Goal: Complete application form

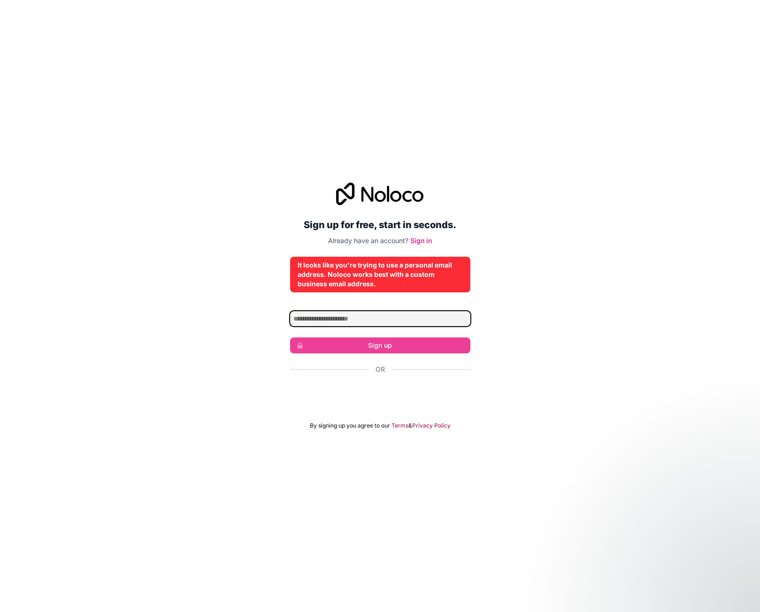
click at [343, 323] on input "Email address" at bounding box center [380, 318] width 180 height 15
click at [335, 316] on input "****" at bounding box center [380, 318] width 180 height 15
click at [331, 318] on input "**********" at bounding box center [380, 318] width 180 height 15
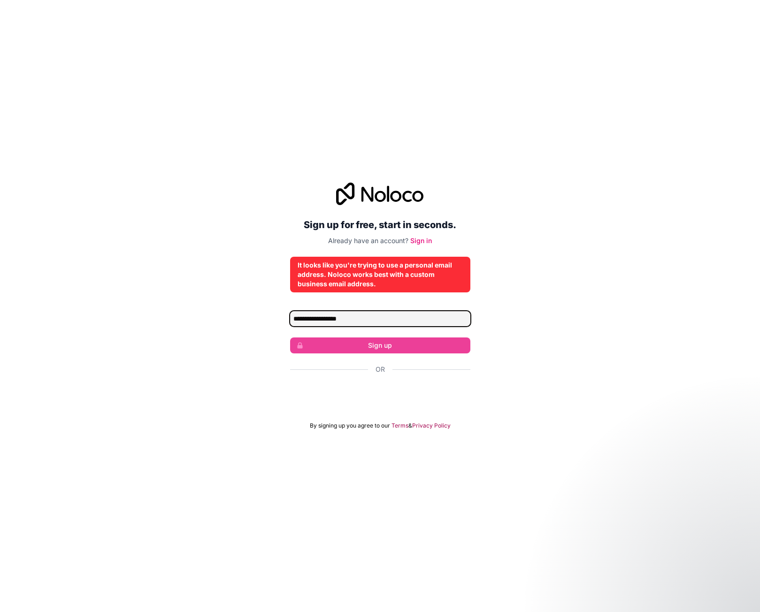
click at [331, 318] on input "**********" at bounding box center [380, 318] width 180 height 15
type input "**********"
click at [305, 315] on input "**********" at bounding box center [380, 318] width 180 height 15
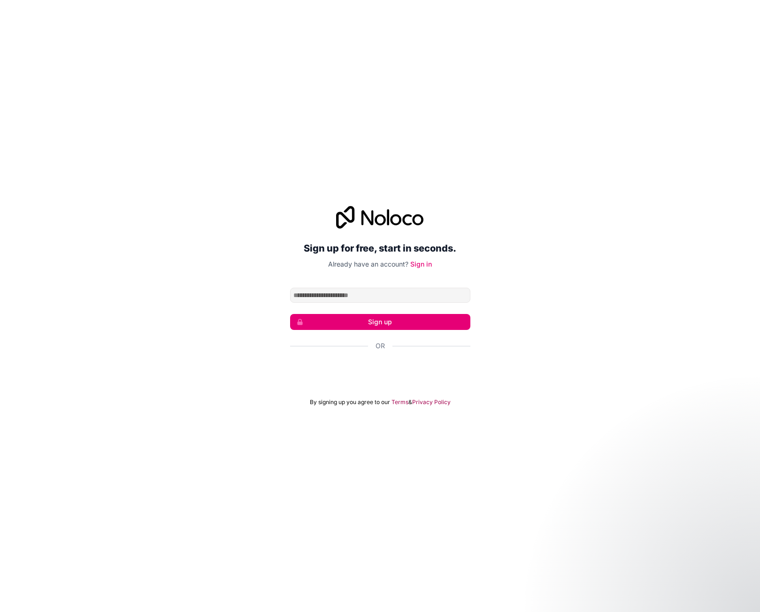
click at [329, 295] on input "Email address" at bounding box center [380, 295] width 180 height 15
type input "**********"
click at [364, 327] on button "Sign up" at bounding box center [380, 322] width 180 height 16
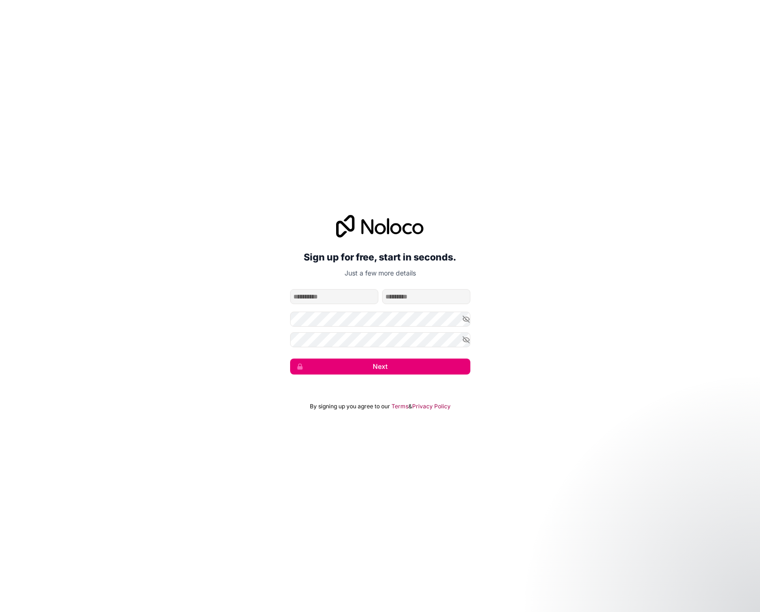
click at [324, 298] on input "given-name" at bounding box center [334, 296] width 88 height 15
type input "******"
type input "*****"
click at [320, 350] on form "**********" at bounding box center [380, 331] width 180 height 85
click at [356, 367] on button "Next" at bounding box center [380, 367] width 180 height 16
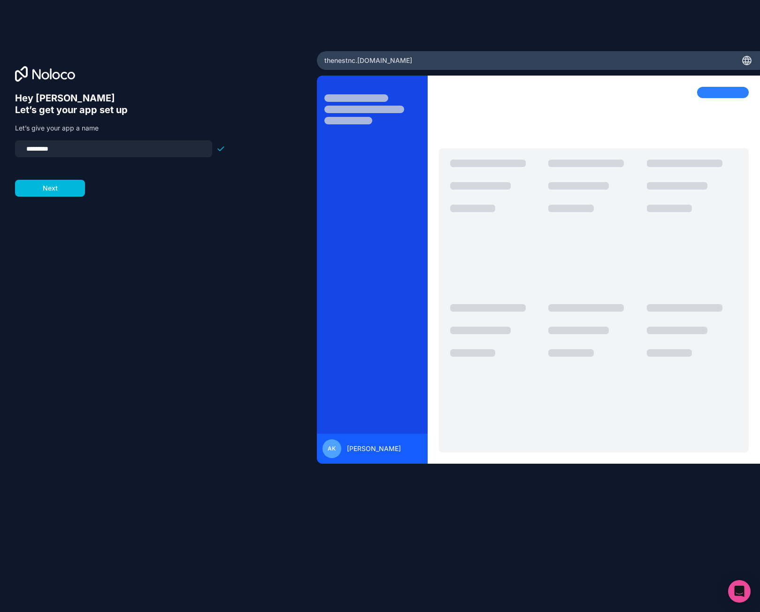
click at [59, 189] on button "Next" at bounding box center [50, 188] width 70 height 17
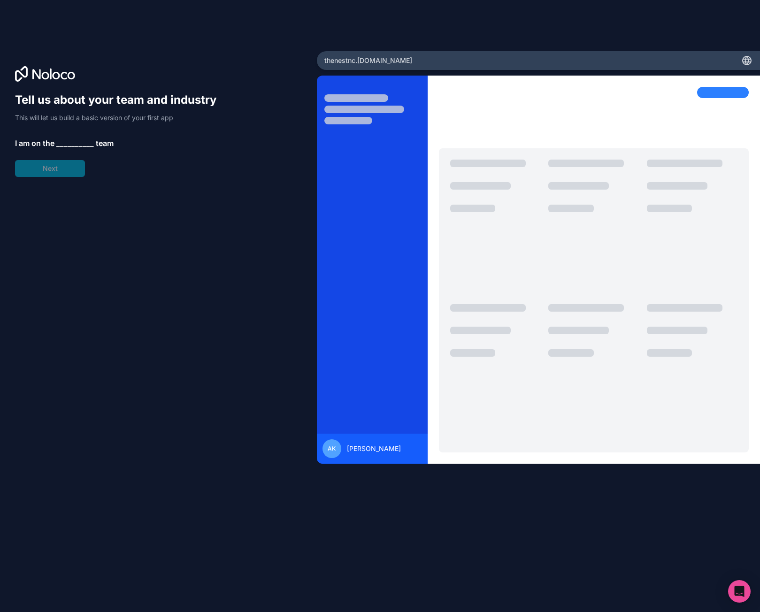
click at [77, 138] on span "__________" at bounding box center [75, 142] width 38 height 11
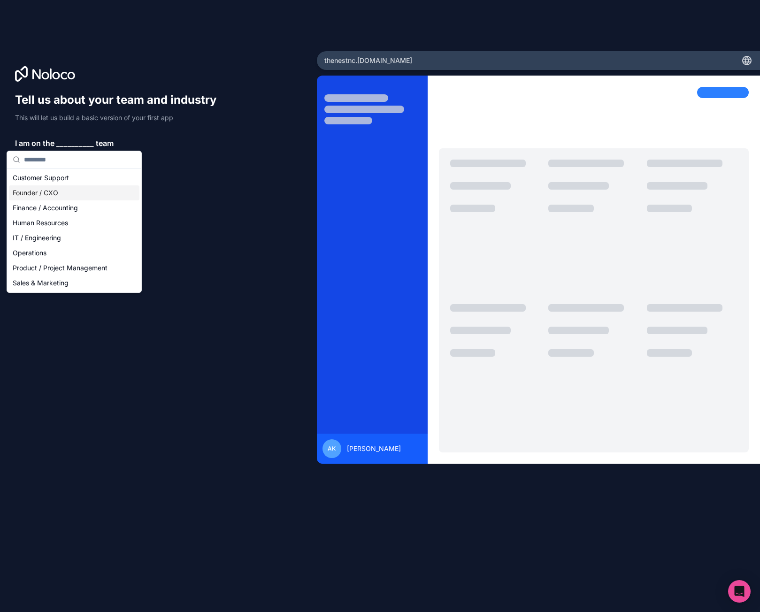
click at [56, 193] on div "Founder / CXO" at bounding box center [74, 192] width 130 height 15
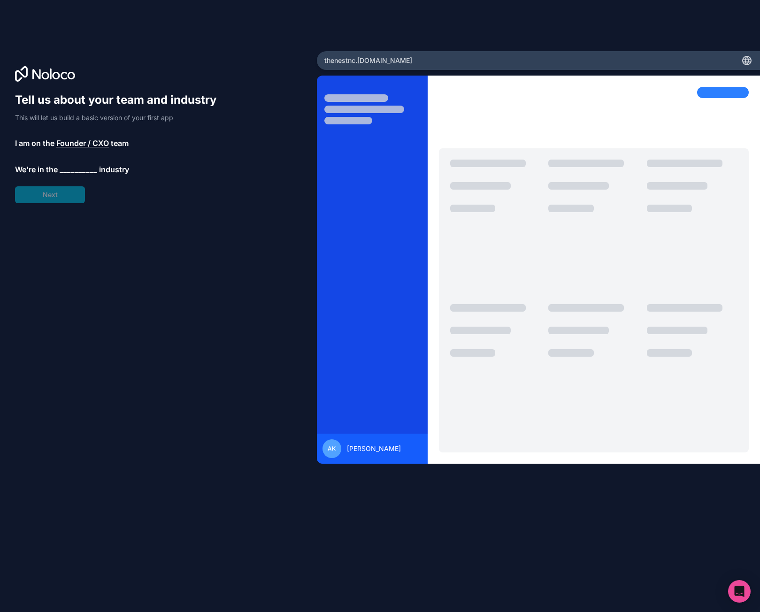
click at [67, 176] on div "Tell us about your team and industry This will let us build a basic version of …" at bounding box center [120, 147] width 210 height 111
click at [71, 170] on span "__________" at bounding box center [79, 169] width 38 height 11
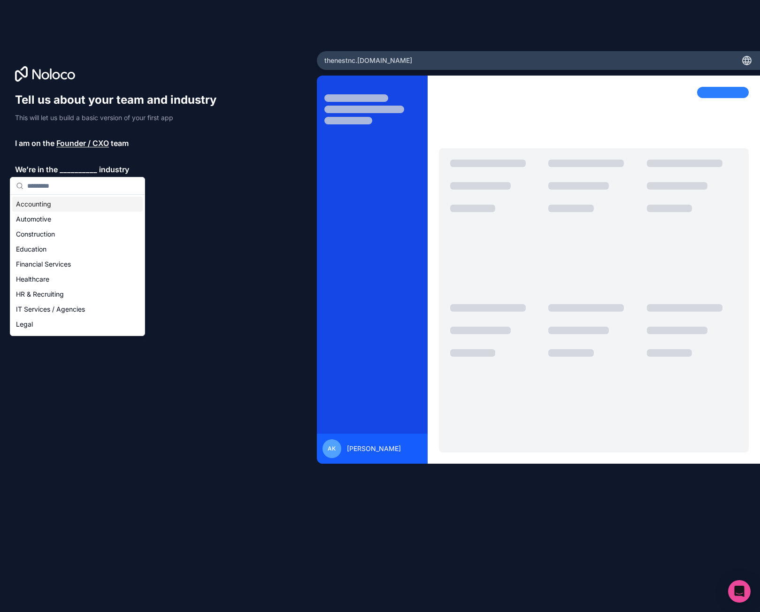
click at [46, 191] on input "text" at bounding box center [83, 185] width 112 height 17
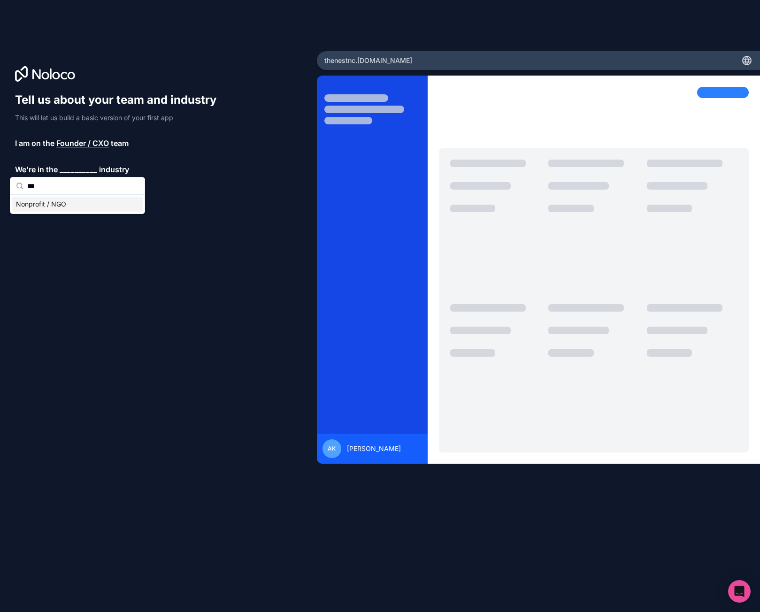
type input "***"
click at [45, 207] on div "Nonprofit / NGO" at bounding box center [77, 204] width 130 height 15
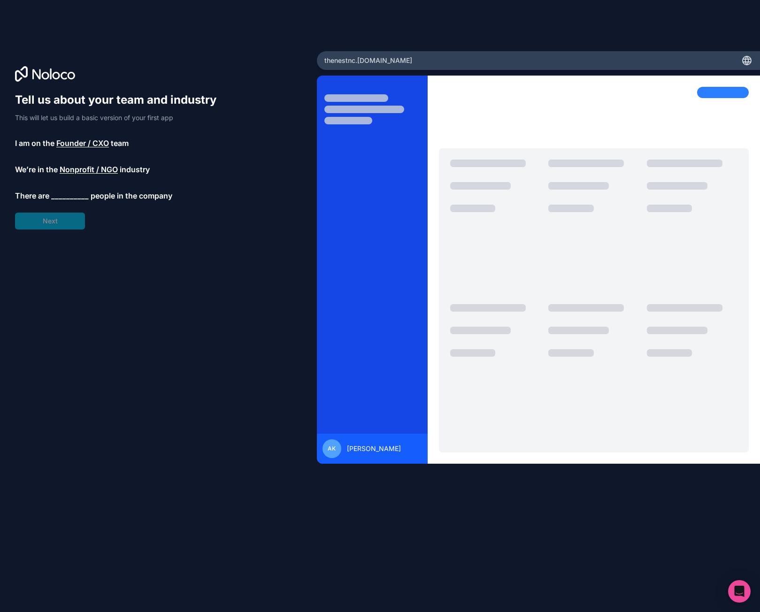
click at [58, 199] on span "__________" at bounding box center [70, 195] width 38 height 11
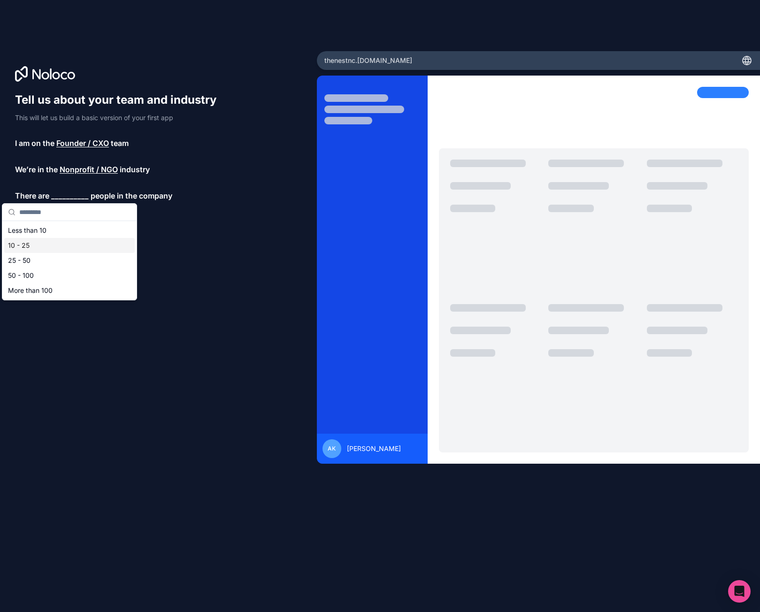
click at [26, 245] on div "10 - 25" at bounding box center [69, 245] width 130 height 15
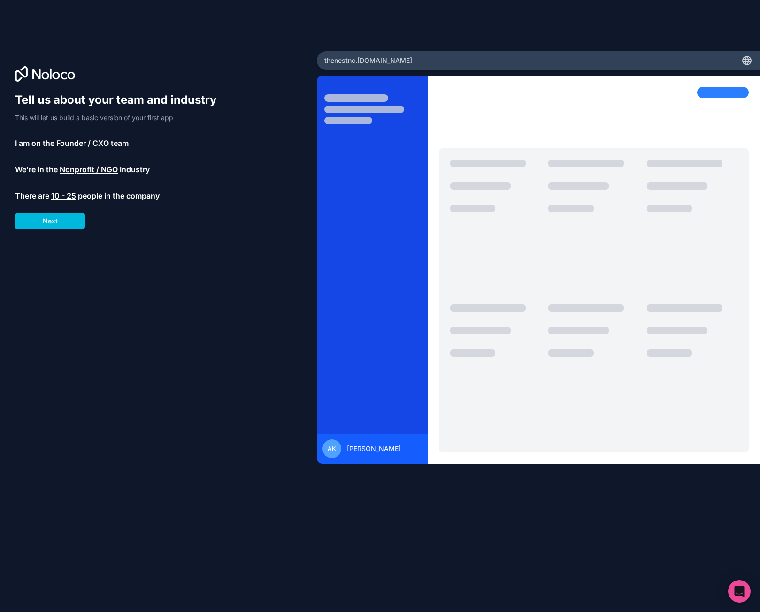
click at [50, 223] on button "Next" at bounding box center [50, 221] width 70 height 17
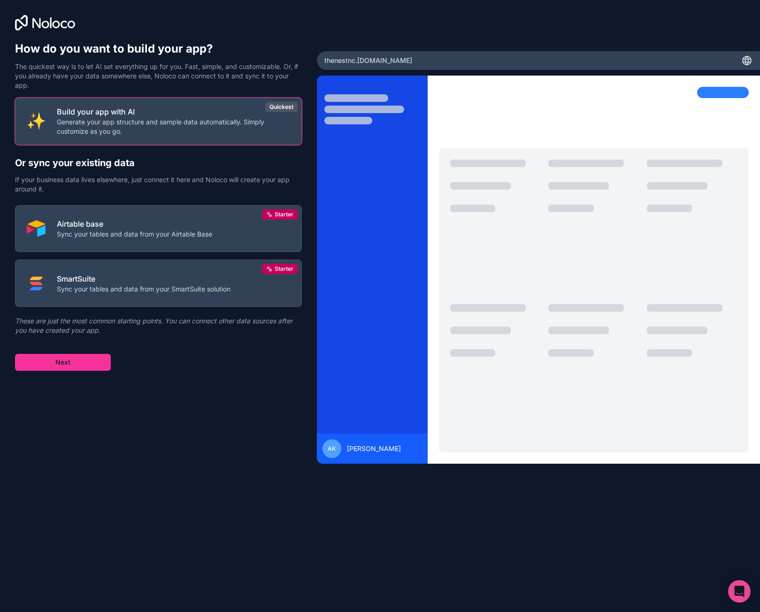
click at [199, 365] on div "Build your app with AI Generate your app structure and sample data automaticall…" at bounding box center [158, 234] width 287 height 273
click at [81, 366] on button "Next" at bounding box center [63, 362] width 96 height 17
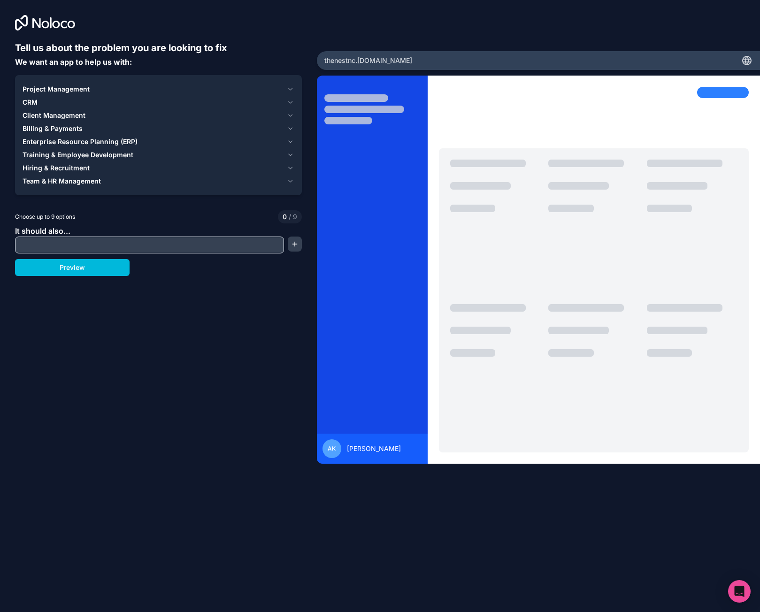
click at [233, 79] on div "Project Management CRM Client Management Billing & Payments Enterprise Resource…" at bounding box center [158, 135] width 287 height 120
click at [215, 84] on button "Project Management" at bounding box center [159, 89] width 272 height 13
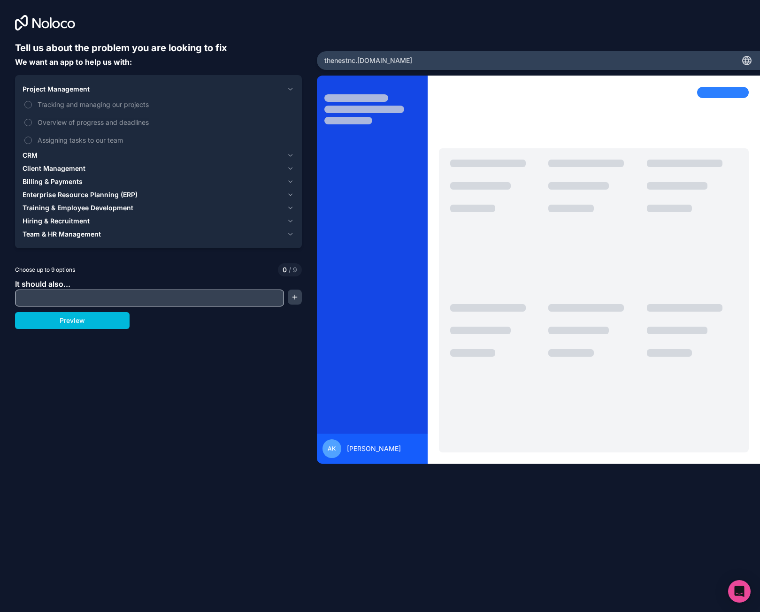
click at [205, 86] on div "Project Management" at bounding box center [153, 88] width 260 height 9
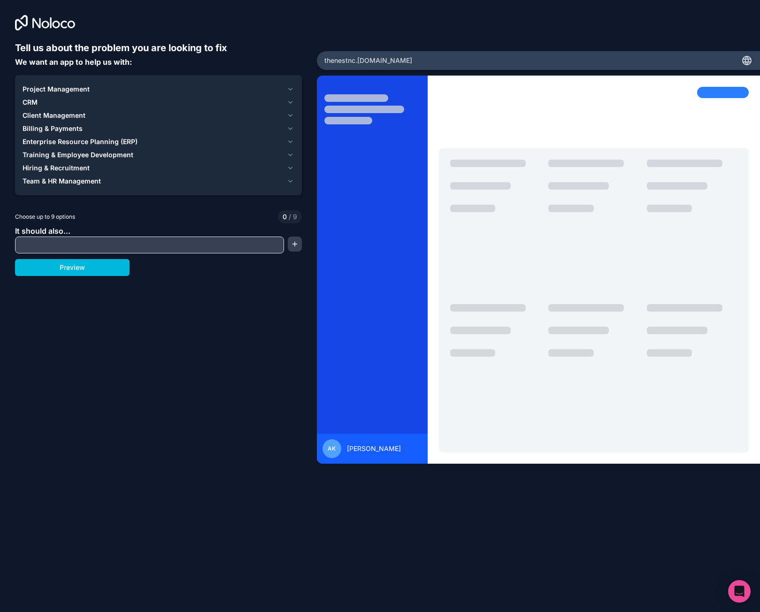
click at [90, 85] on div "Project Management" at bounding box center [153, 88] width 260 height 9
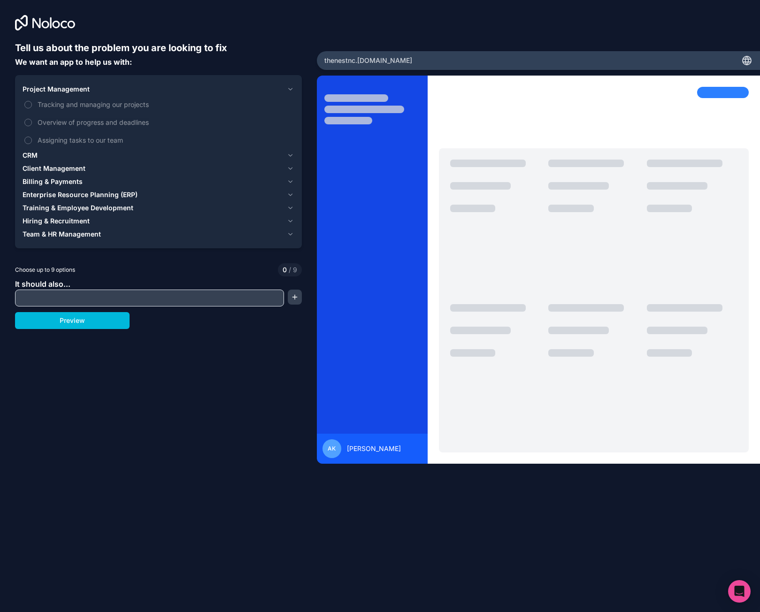
click at [87, 86] on span "Project Management" at bounding box center [56, 88] width 67 height 9
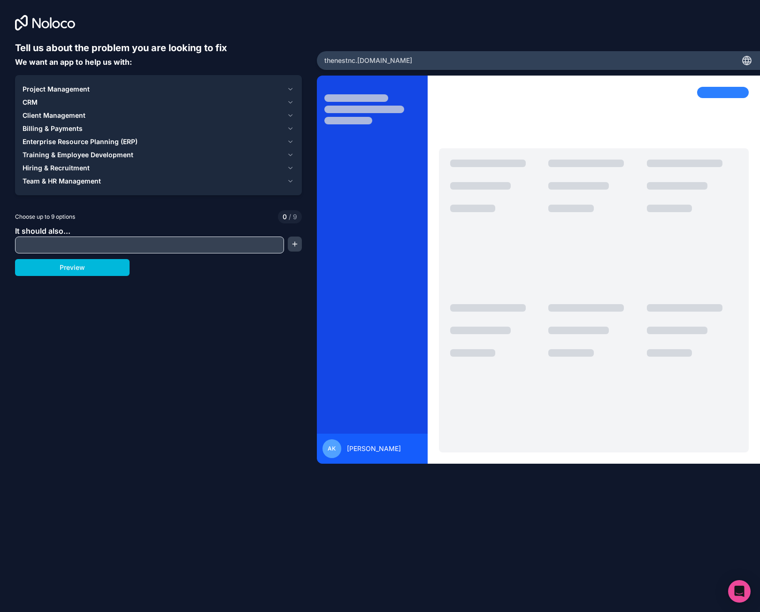
click at [84, 248] on input "text" at bounding box center [149, 244] width 264 height 13
click at [41, 89] on span "Project Management" at bounding box center [56, 88] width 67 height 9
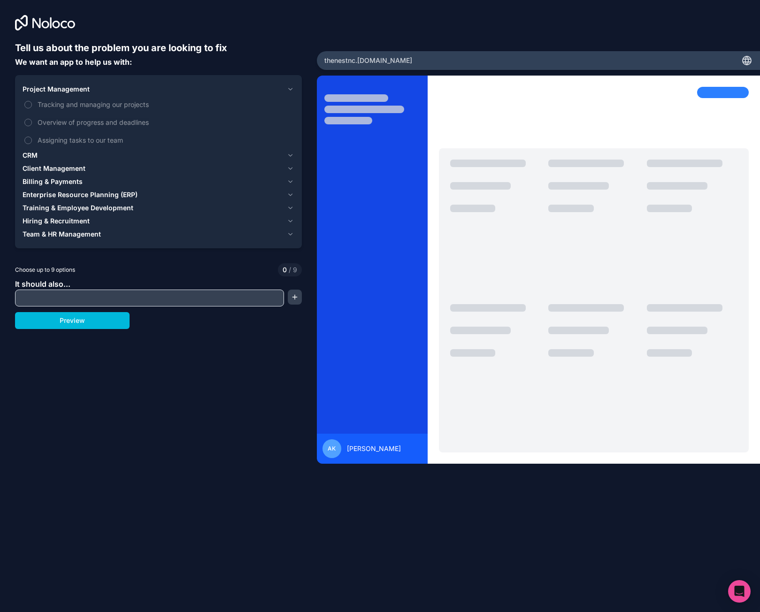
drag, startPoint x: 69, startPoint y: 302, endPoint x: 94, endPoint y: 299, distance: 25.6
click at [69, 302] on input "text" at bounding box center [149, 297] width 264 height 13
click at [55, 296] on input "text" at bounding box center [149, 297] width 264 height 13
type input "*"
type input "**********"
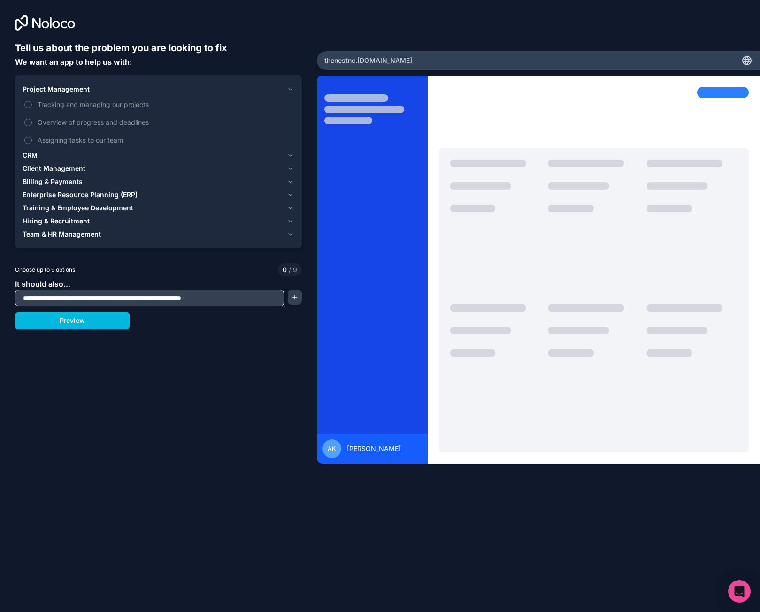
click at [77, 324] on button "Preview" at bounding box center [72, 320] width 115 height 17
click at [288, 301] on button "button" at bounding box center [295, 297] width 14 height 15
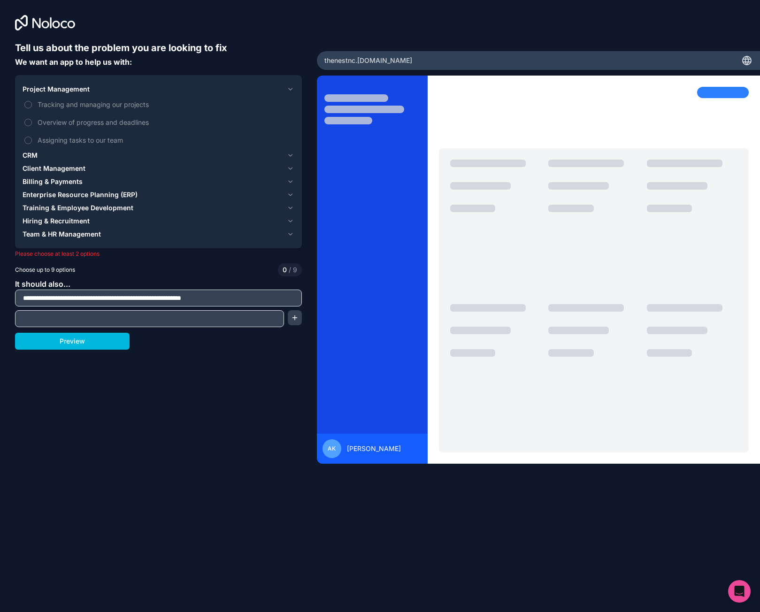
click at [62, 317] on input "text" at bounding box center [149, 318] width 264 height 13
click at [54, 321] on input "text" at bounding box center [149, 318] width 264 height 13
type input "*"
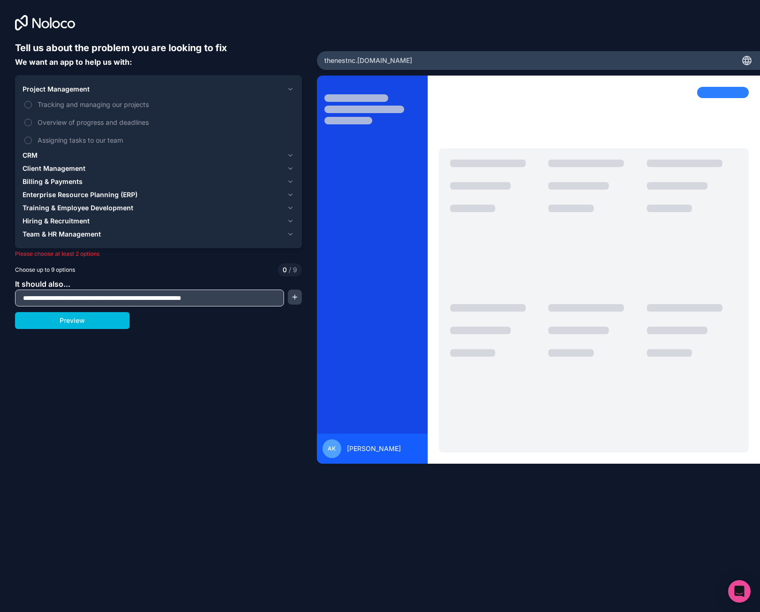
click at [294, 300] on button "button" at bounding box center [295, 297] width 14 height 15
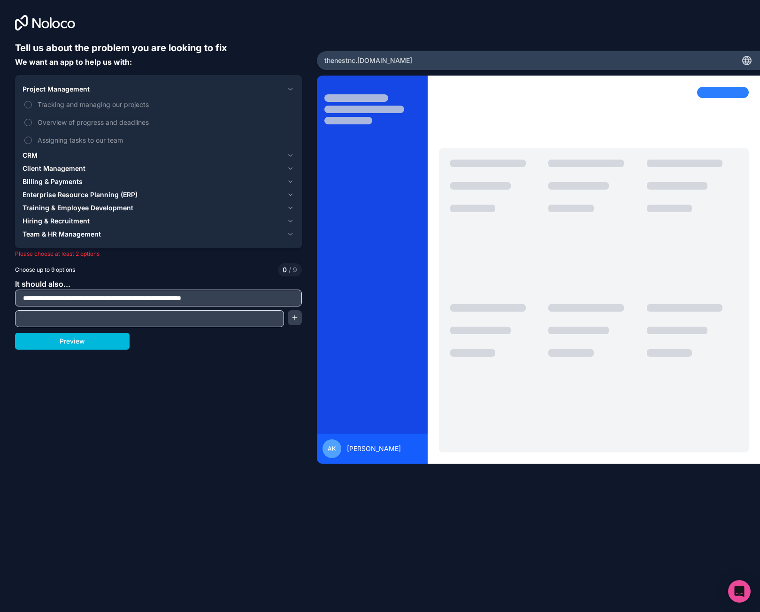
click at [73, 317] on input "text" at bounding box center [149, 318] width 264 height 13
click at [50, 316] on input "text" at bounding box center [149, 318] width 264 height 13
type input "**********"
click at [104, 343] on button "Preview" at bounding box center [72, 341] width 115 height 17
click at [298, 318] on button "button" at bounding box center [295, 317] width 14 height 15
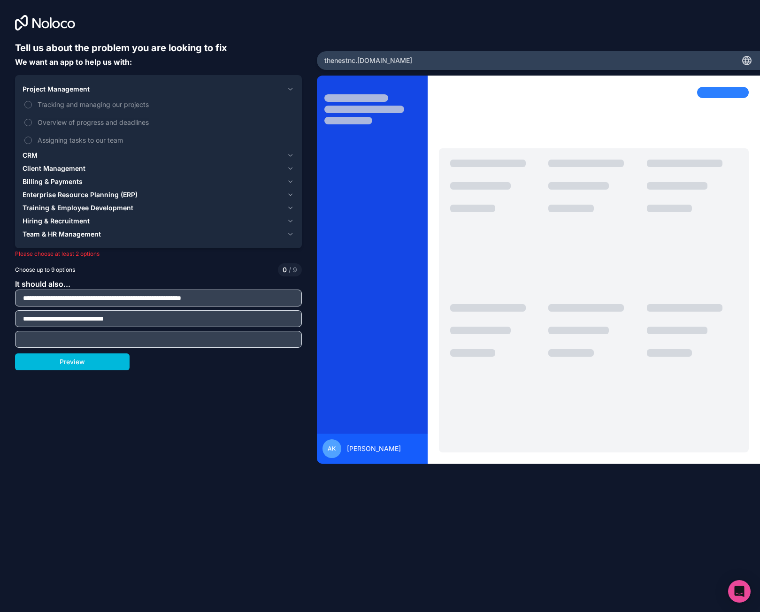
drag, startPoint x: 256, startPoint y: 391, endPoint x: 205, endPoint y: 368, distance: 56.3
click at [255, 391] on div "**********" at bounding box center [158, 268] width 287 height 454
click at [290, 340] on input "text" at bounding box center [158, 339] width 282 height 13
drag, startPoint x: 254, startPoint y: 378, endPoint x: 246, endPoint y: 350, distance: 29.7
click at [254, 377] on div "**********" at bounding box center [158, 268] width 287 height 454
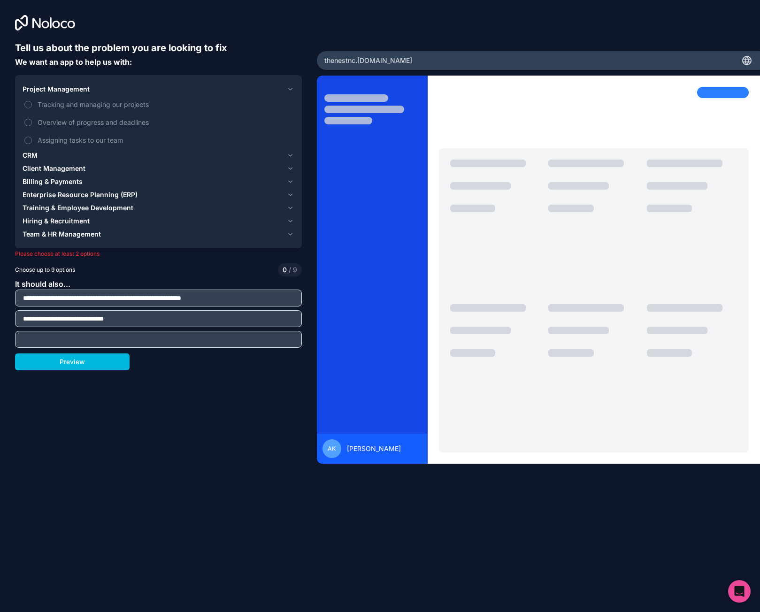
click at [91, 103] on span "Tracking and managing our projects" at bounding box center [165, 104] width 255 height 10
click at [32, 103] on button "Tracking and managing our projects" at bounding box center [28, 105] width 8 height 8
click at [74, 139] on span "Assigning tasks to our team" at bounding box center [165, 140] width 255 height 10
click at [32, 139] on button "Assigning tasks to our team" at bounding box center [28, 141] width 8 height 8
click at [88, 124] on span "Overview of progress and deadlines" at bounding box center [165, 122] width 255 height 10
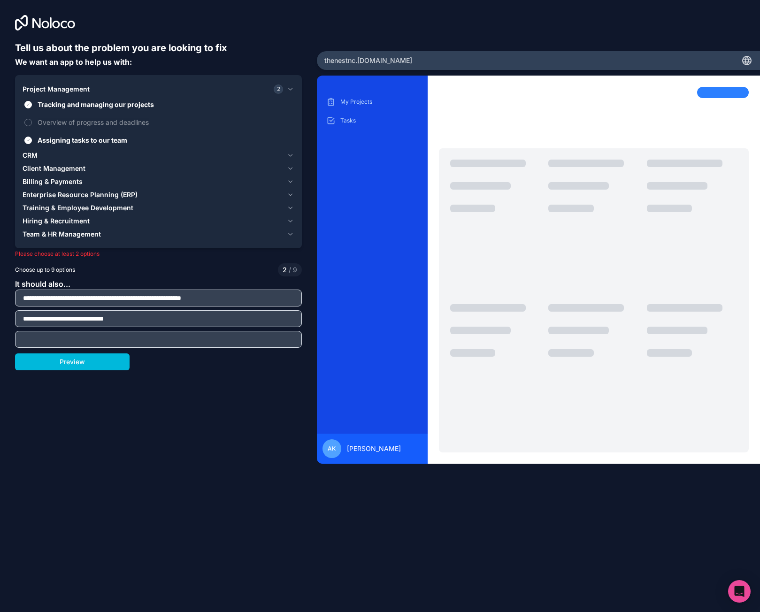
click at [32, 124] on button "Overview of progress and deadlines" at bounding box center [28, 123] width 8 height 8
click at [88, 124] on span "Overview of progress and deadlines" at bounding box center [165, 122] width 255 height 10
click at [32, 124] on button "Overview of progress and deadlines" at bounding box center [28, 123] width 8 height 8
click at [88, 124] on span "Overview of progress and deadlines" at bounding box center [165, 122] width 255 height 10
click at [32, 124] on button "Overview of progress and deadlines" at bounding box center [28, 123] width 8 height 8
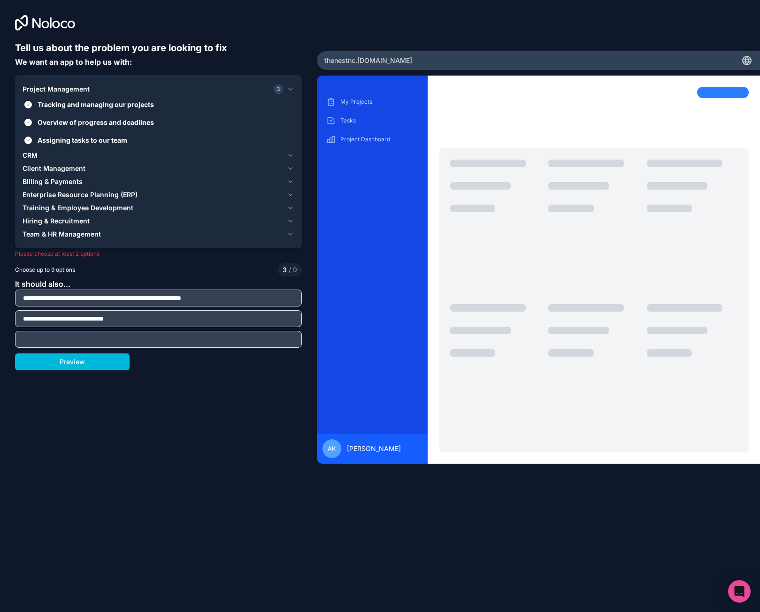
click at [99, 103] on span "Tracking and managing our projects" at bounding box center [165, 104] width 255 height 10
click at [32, 103] on button "Tracking and managing our projects" at bounding box center [28, 105] width 8 height 8
click at [47, 155] on div "CRM" at bounding box center [153, 155] width 260 height 9
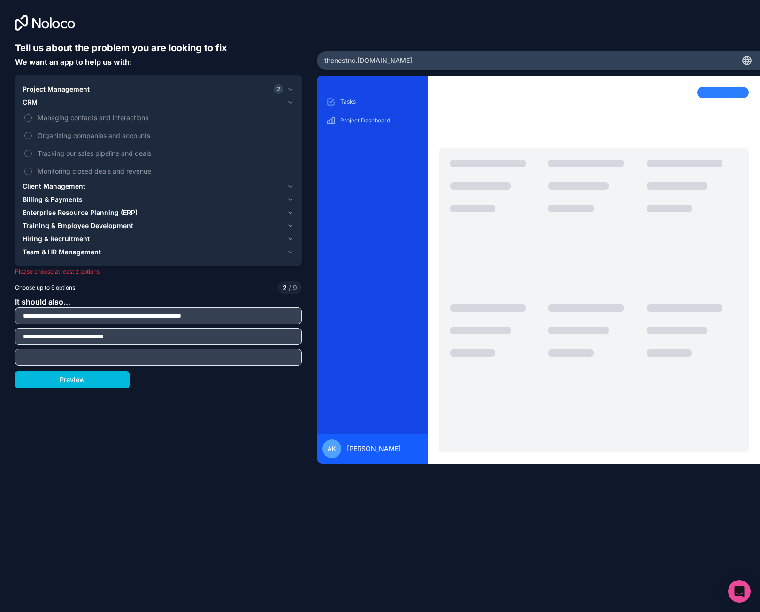
click at [130, 117] on span "Managing contacts and interactions" at bounding box center [165, 118] width 255 height 10
click at [32, 117] on button "Managing contacts and interactions" at bounding box center [28, 118] width 8 height 8
click at [68, 380] on button "Preview" at bounding box center [72, 379] width 115 height 17
